Goal: Use online tool/utility: Utilize a website feature to perform a specific function

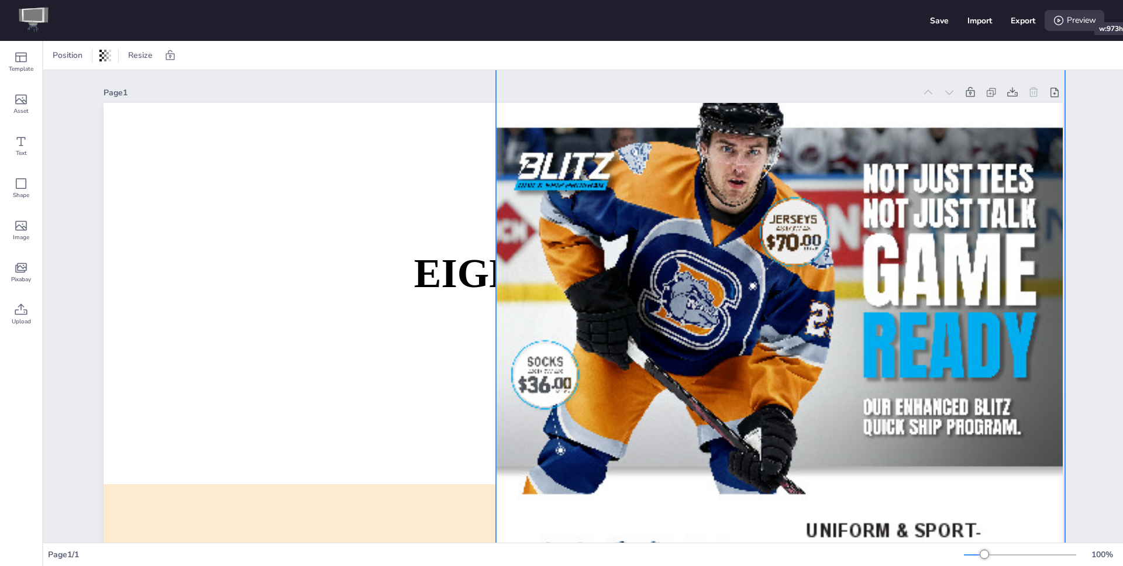
drag, startPoint x: 664, startPoint y: 157, endPoint x: 1026, endPoint y: 34, distance: 382.0
click at [1059, 1] on div "Save Import Export Preview Template Asset Text Shape Image Pixabay Upload Posit…" at bounding box center [561, 283] width 1123 height 566
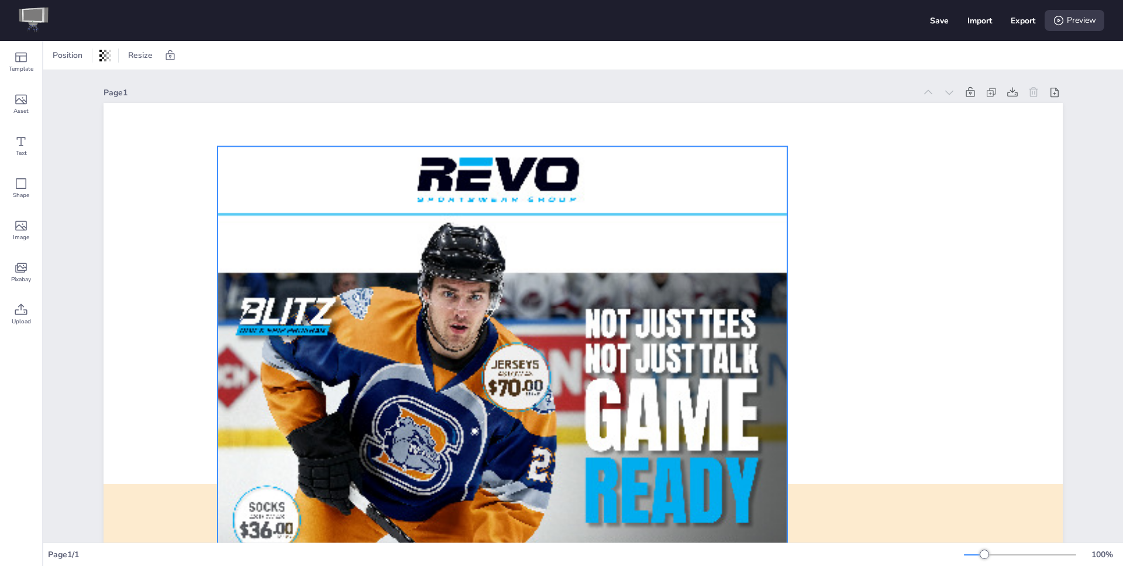
drag, startPoint x: 813, startPoint y: 267, endPoint x: 560, endPoint y: 426, distance: 299.5
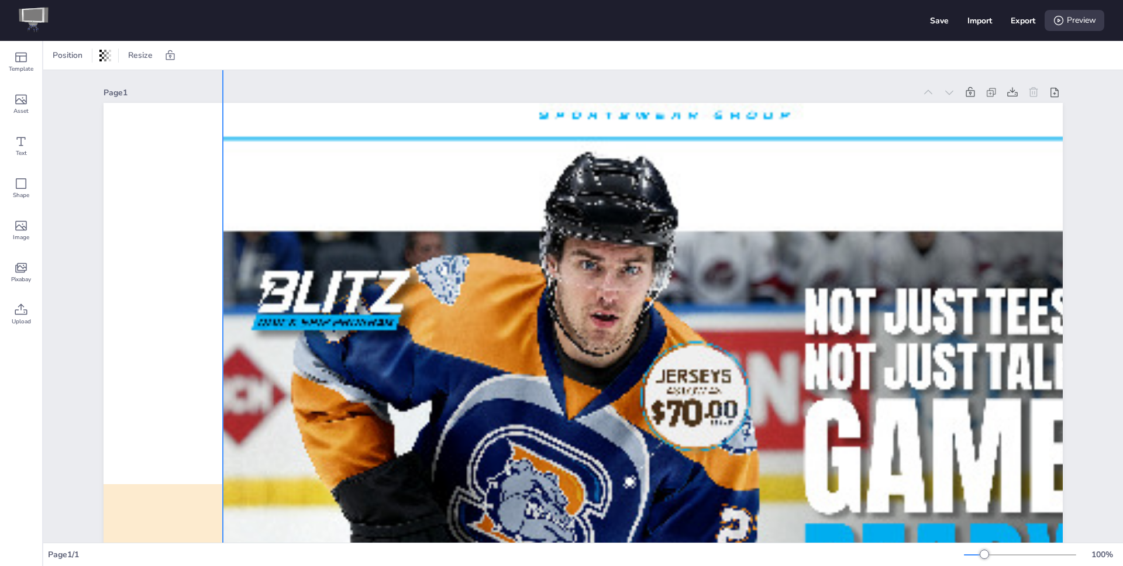
drag, startPoint x: 788, startPoint y: 160, endPoint x: 1024, endPoint y: 110, distance: 240.8
click at [1120, 30] on div "Save Import Export Preview Template Asset Text Shape Image Pixabay Upload Posit…" at bounding box center [561, 283] width 1123 height 566
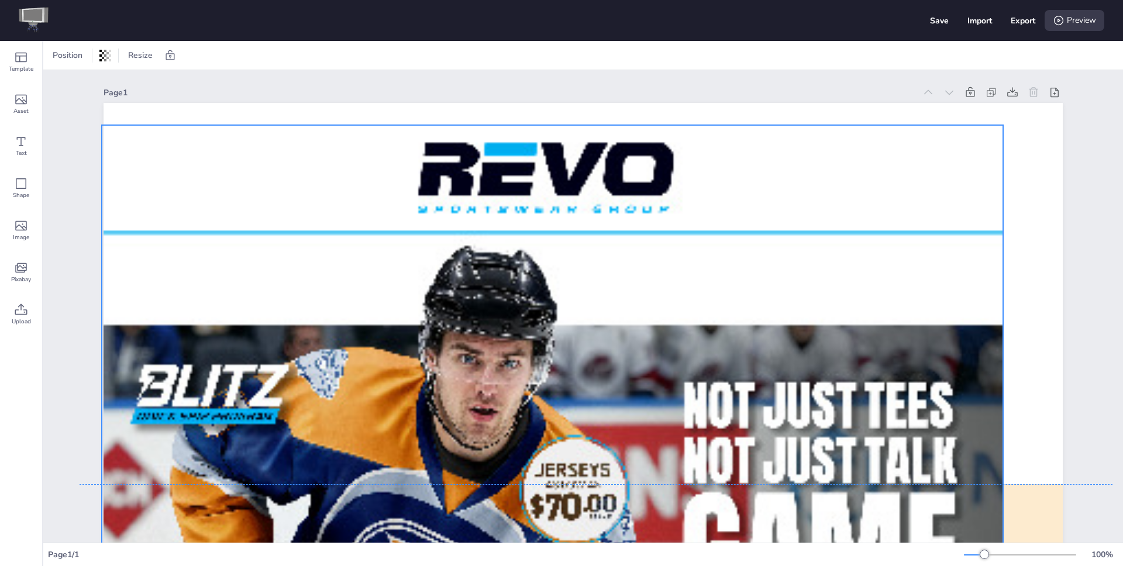
drag, startPoint x: 807, startPoint y: 281, endPoint x: 755, endPoint y: 341, distance: 79.6
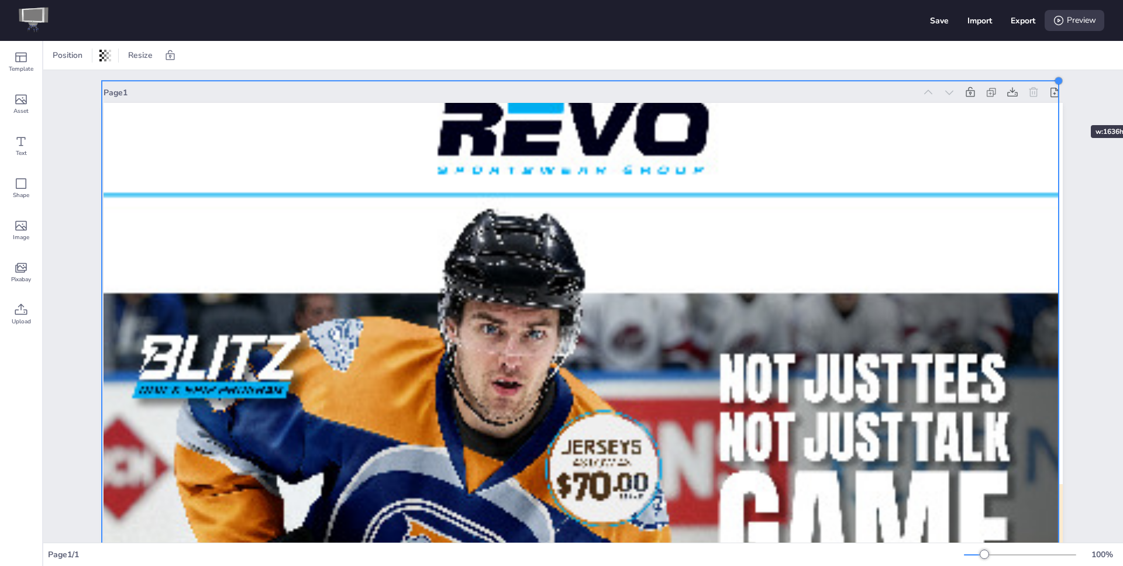
drag, startPoint x: 1000, startPoint y: 125, endPoint x: 1045, endPoint y: 119, distance: 45.9
click at [1055, 104] on div "EIGHTLEGGED MEDIA Dash Designer DASH: [URL][DOMAIN_NAME] CONTACT: [EMAIL_ADDRES…" at bounding box center [582, 373] width 959 height 540
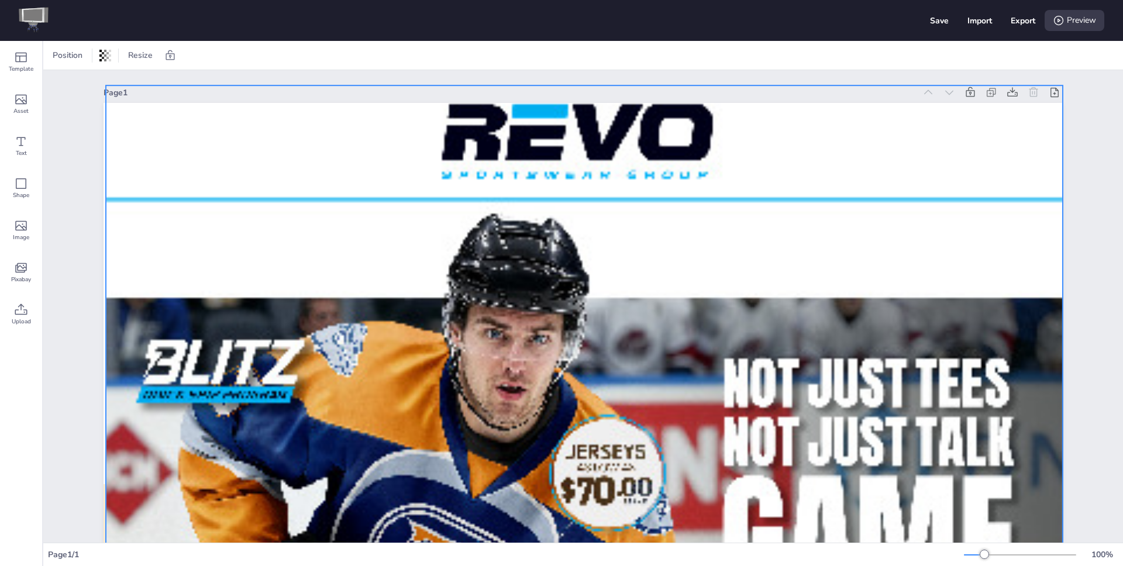
drag, startPoint x: 975, startPoint y: 203, endPoint x: 929, endPoint y: 201, distance: 45.6
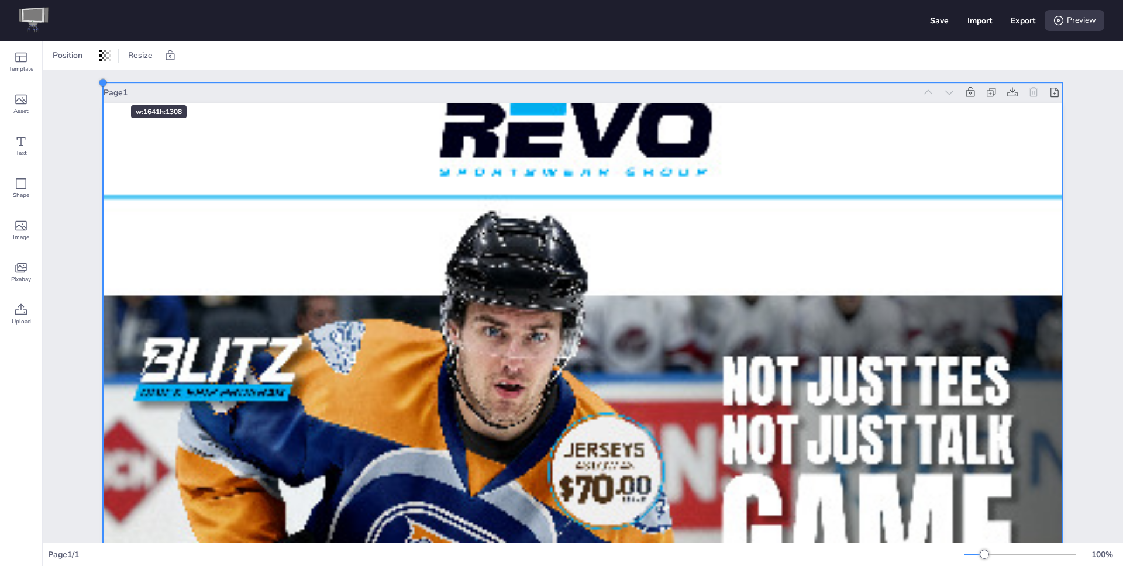
click at [98, 84] on div at bounding box center [102, 82] width 9 height 9
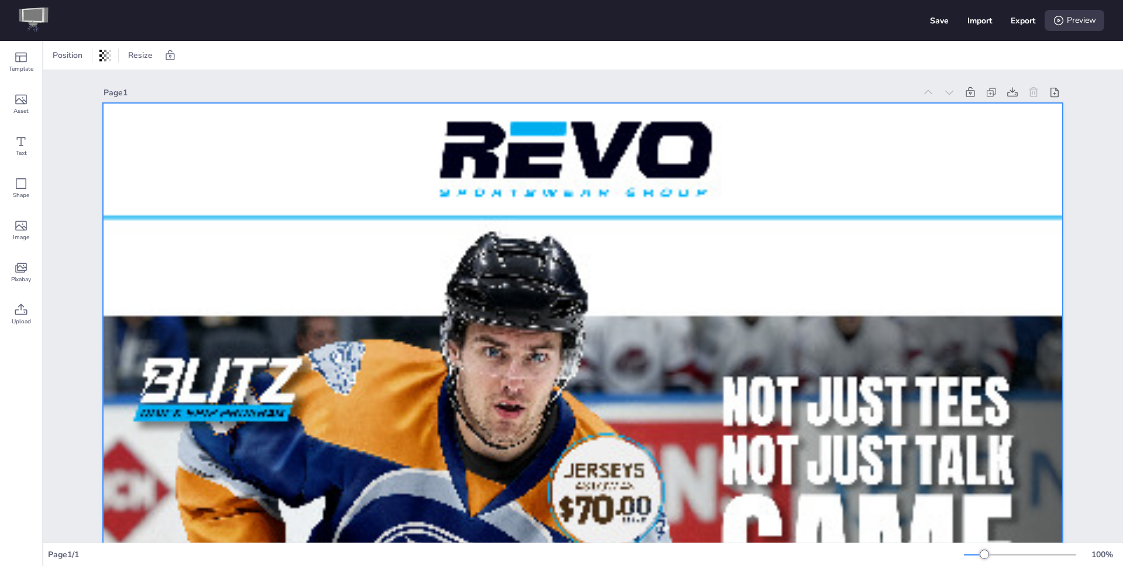
drag, startPoint x: 634, startPoint y: 243, endPoint x: 634, endPoint y: 263, distance: 20.5
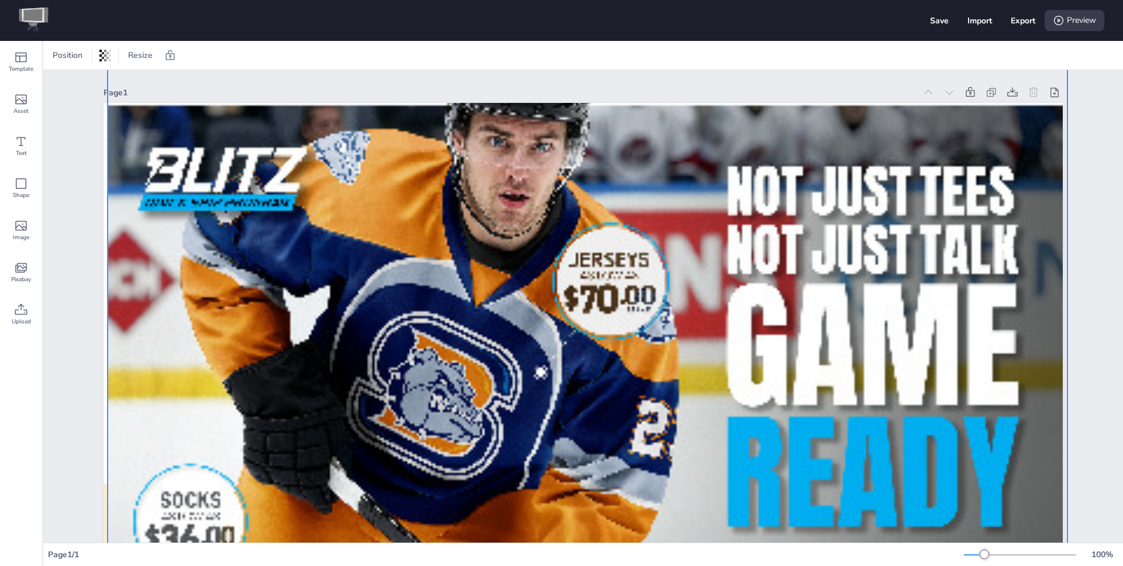
drag, startPoint x: 729, startPoint y: 475, endPoint x: 733, endPoint y: 263, distance: 211.7
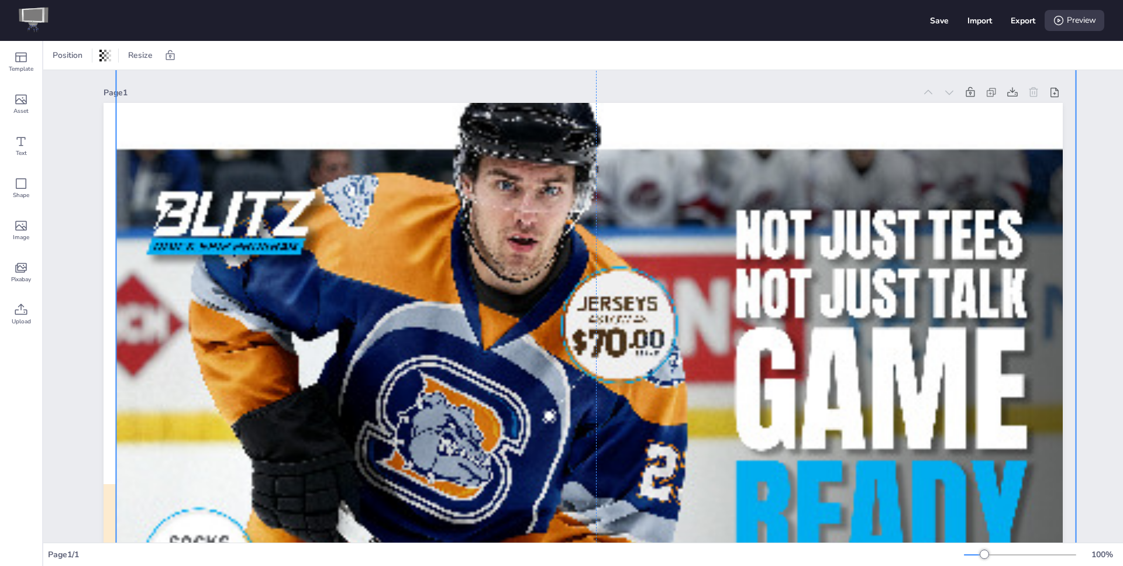
drag, startPoint x: 261, startPoint y: 226, endPoint x: 224, endPoint y: 242, distance: 40.8
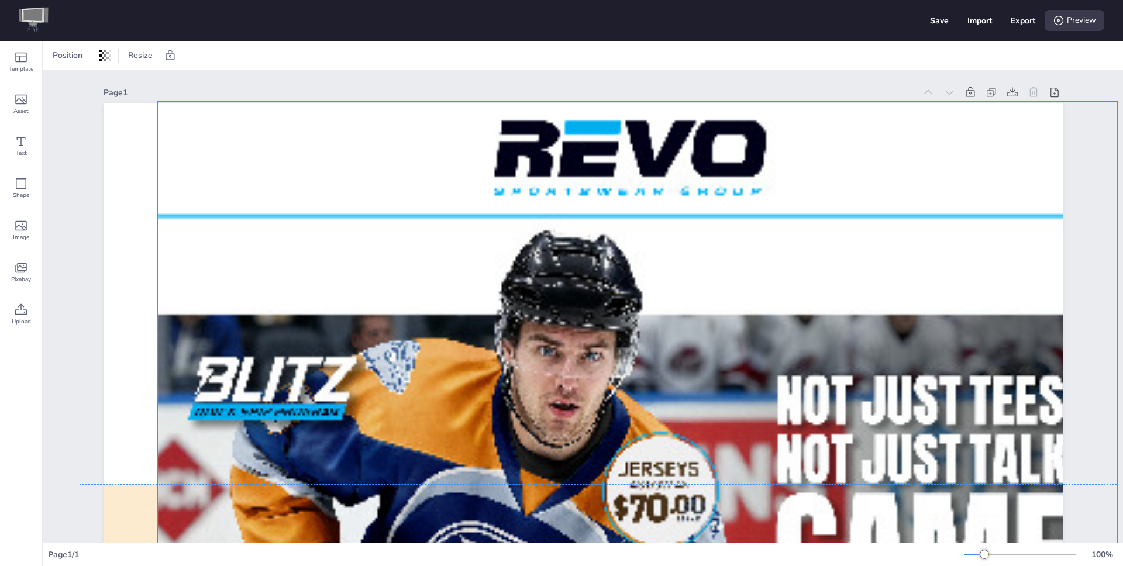
drag, startPoint x: 186, startPoint y: 221, endPoint x: 196, endPoint y: 286, distance: 65.8
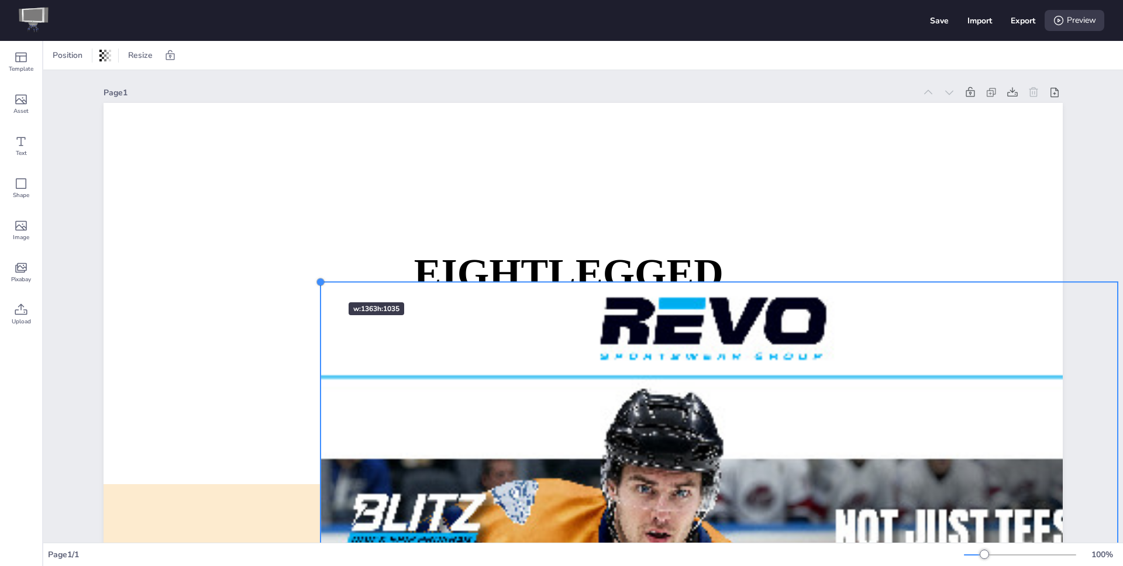
drag, startPoint x: 151, startPoint y: 122, endPoint x: 333, endPoint y: 300, distance: 255.1
click at [325, 287] on div at bounding box center [320, 281] width 9 height 9
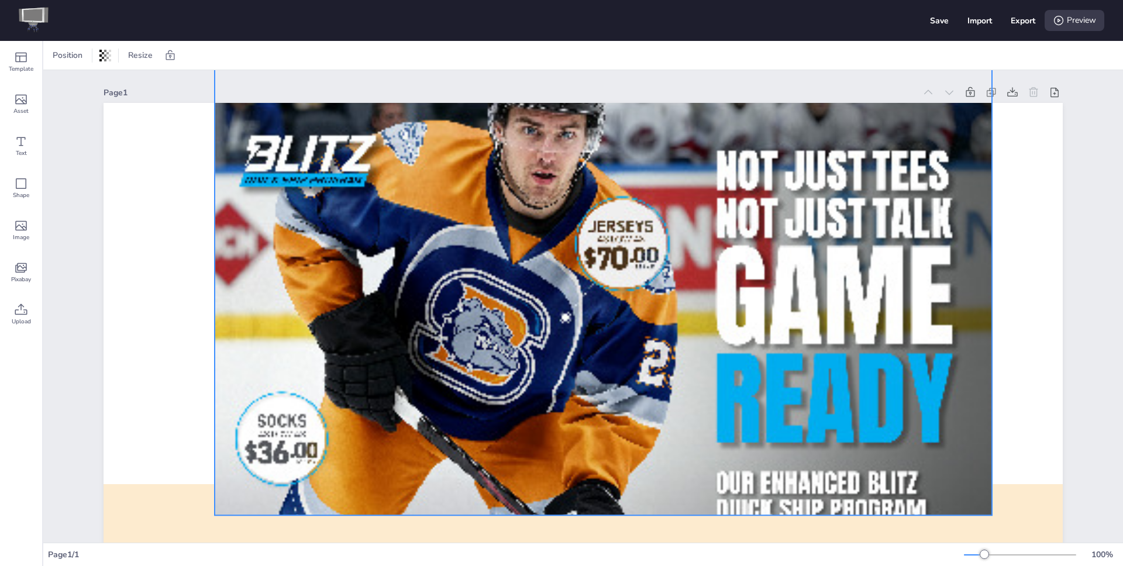
drag, startPoint x: 562, startPoint y: 413, endPoint x: 471, endPoint y: 98, distance: 328.8
click at [471, 97] on div "Page 1 EIGHTLEGGED MEDIA Dash Designer DASH: [URL][DOMAIN_NAME] CONTACT: [EMAIL…" at bounding box center [582, 363] width 959 height 559
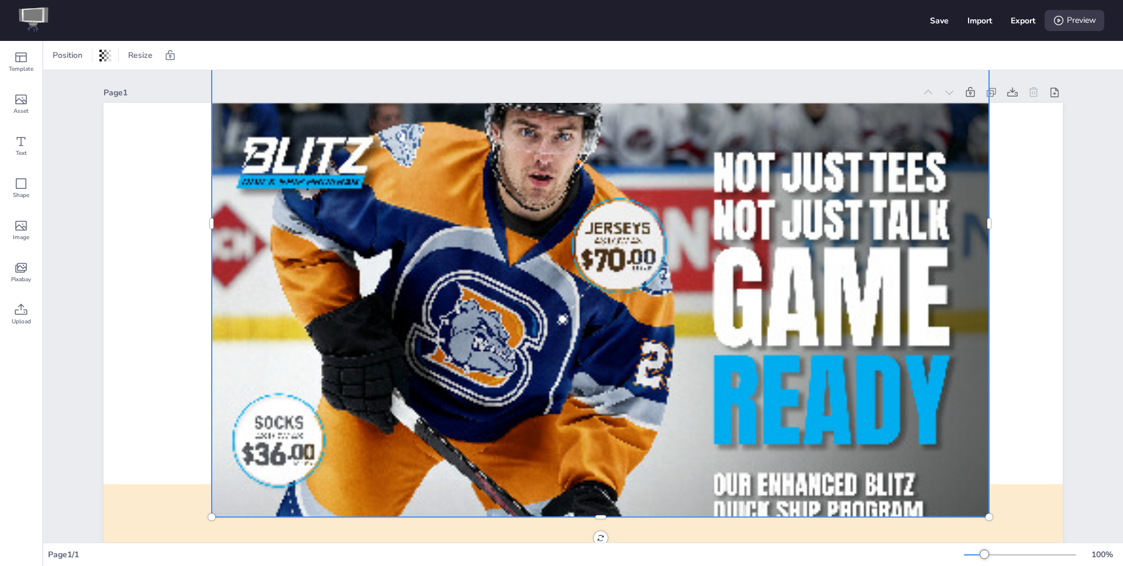
drag, startPoint x: 1029, startPoint y: 91, endPoint x: 991, endPoint y: 95, distance: 37.6
click at [1027, 91] on icon at bounding box center [1033, 93] width 12 height 12
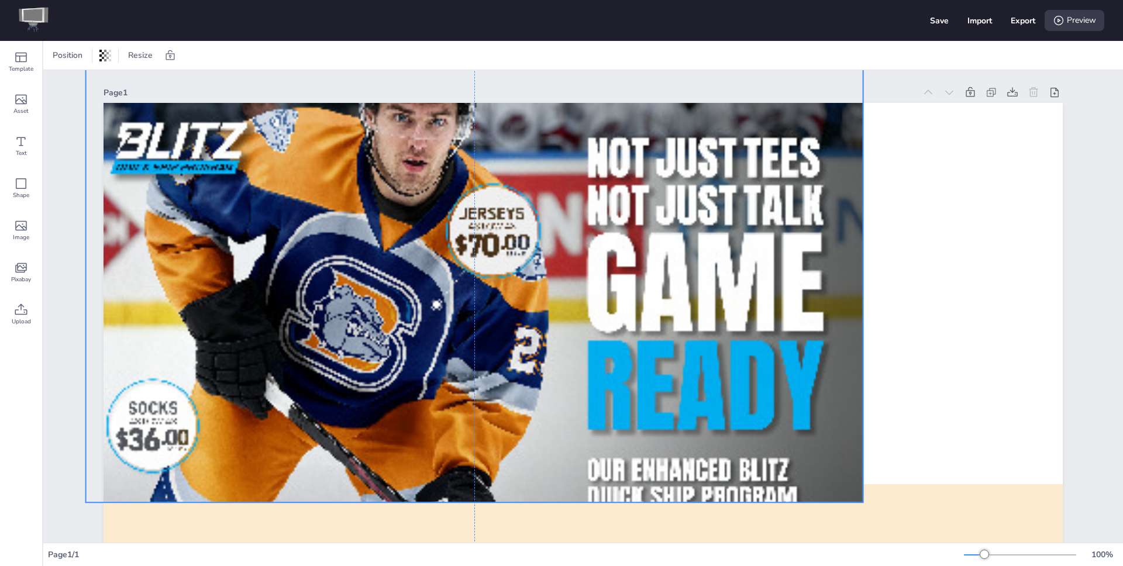
drag, startPoint x: 954, startPoint y: 239, endPoint x: 829, endPoint y: 225, distance: 126.6
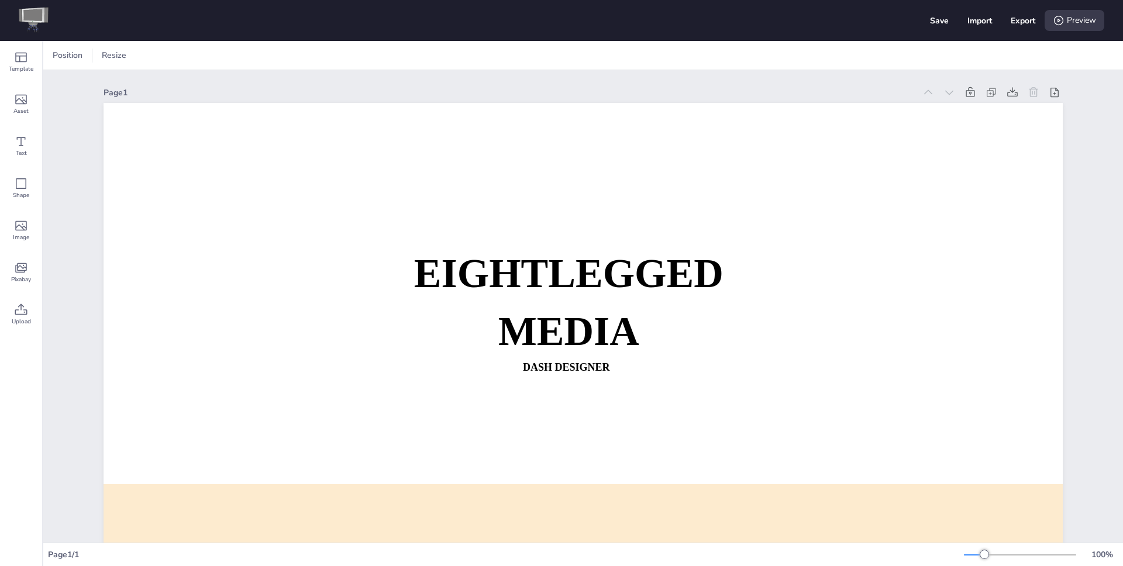
click at [36, 19] on img at bounding box center [34, 20] width 30 height 27
click at [22, 61] on icon at bounding box center [21, 57] width 14 height 14
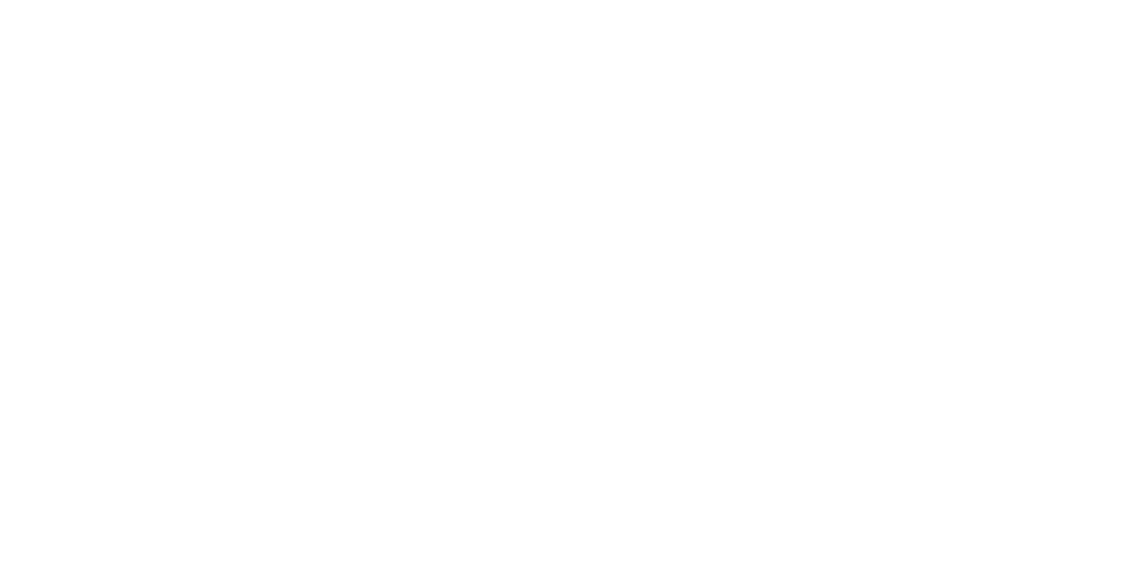
click at [412, 0] on html at bounding box center [561, 0] width 1123 height 0
